Goal: Book appointment/travel/reservation

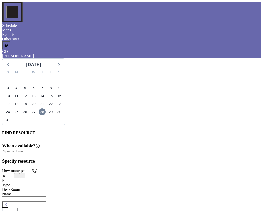
scroll to position [0, 300]
click at [46, 109] on span "28" at bounding box center [42, 112] width 7 height 7
click at [261, 2] on div "Schedule Maps Reports Other sites English Polski 日本語 Española GD [PERSON_NAME]" at bounding box center [131, 30] width 259 height 57
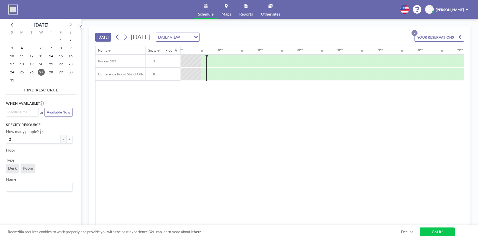
scroll to position [0, 561]
click at [50, 74] on span "28" at bounding box center [51, 72] width 7 height 7
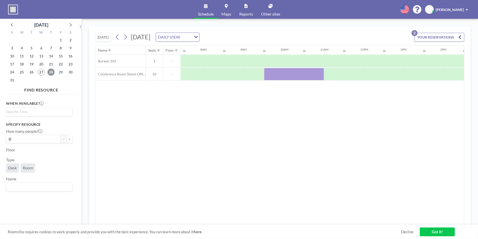
scroll to position [0, 300]
click at [448, 72] on div at bounding box center [451, 74] width 20 height 13
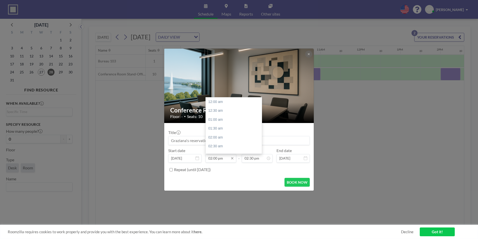
scroll to position [250, 0]
click at [218, 159] on input "02:00 pm" at bounding box center [221, 158] width 31 height 9
click at [222, 111] on div "02:30 pm" at bounding box center [235, 110] width 59 height 9
type input "02:30 pm"
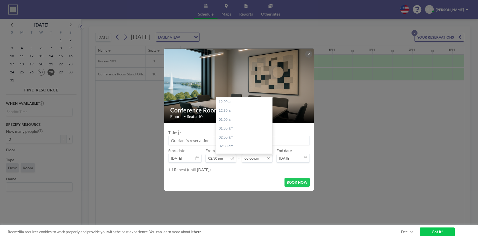
scroll to position [0, 538]
click at [254, 159] on input "03:00 pm" at bounding box center [257, 158] width 31 height 9
click at [238, 120] on div "04:00 pm" at bounding box center [245, 119] width 59 height 9
type input "04:00 pm"
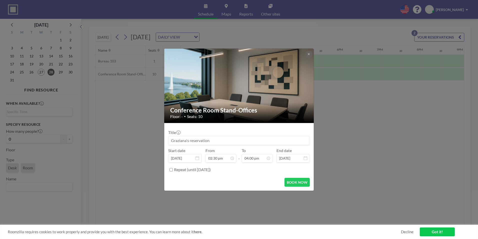
click at [220, 140] on input at bounding box center [239, 140] width 141 height 9
click at [306, 53] on button at bounding box center [309, 54] width 7 height 7
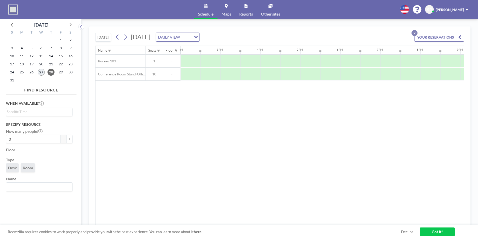
click at [40, 71] on span "27" at bounding box center [41, 72] width 7 height 7
click at [47, 74] on div "28" at bounding box center [51, 72] width 10 height 8
click at [49, 74] on span "28" at bounding box center [51, 72] width 7 height 7
click at [12, 80] on span "31" at bounding box center [12, 80] width 7 height 7
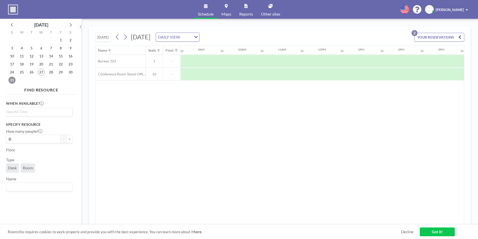
scroll to position [0, 334]
click at [70, 26] on icon at bounding box center [70, 24] width 7 height 7
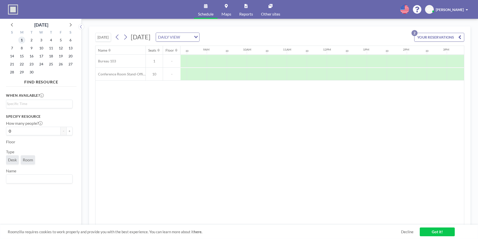
click at [22, 39] on span "1" at bounding box center [21, 40] width 7 height 7
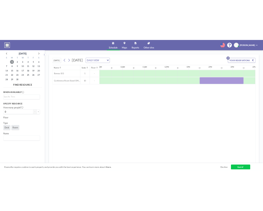
scroll to position [0, 373]
